Goal: Information Seeking & Learning: Learn about a topic

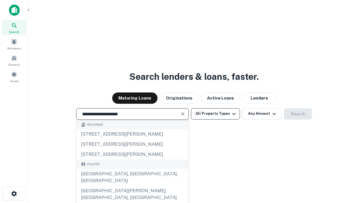
click at [132, 186] on div "[GEOGRAPHIC_DATA], [GEOGRAPHIC_DATA], [GEOGRAPHIC_DATA]" at bounding box center [133, 177] width 112 height 17
click at [216, 113] on button "All Property Types" at bounding box center [215, 113] width 49 height 11
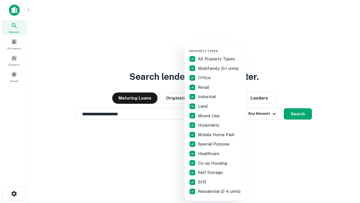
type input "**********"
click at [220, 47] on button "button" at bounding box center [220, 47] width 62 height 0
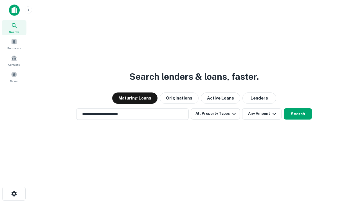
scroll to position [9, 0]
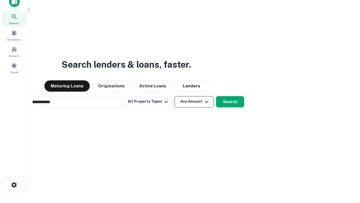
click at [175, 96] on button "Any Amount" at bounding box center [194, 101] width 39 height 11
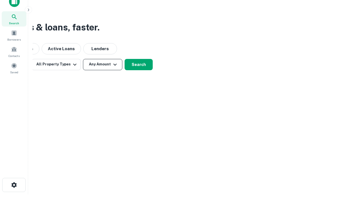
scroll to position [9, 0]
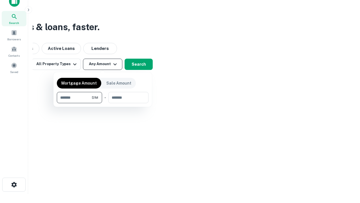
type input "*******"
click at [103, 103] on button "button" at bounding box center [103, 103] width 92 height 0
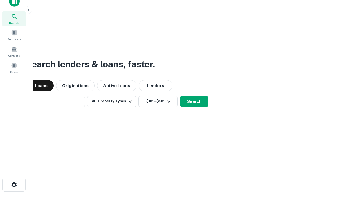
scroll to position [9, 0]
click at [180, 96] on button "Search" at bounding box center [194, 101] width 28 height 11
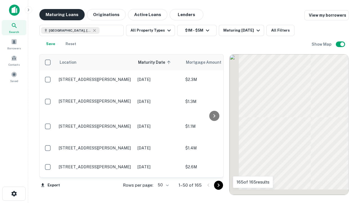
click at [62, 15] on button "Maturing Loans" at bounding box center [61, 14] width 45 height 11
